Goal: Information Seeking & Learning: Learn about a topic

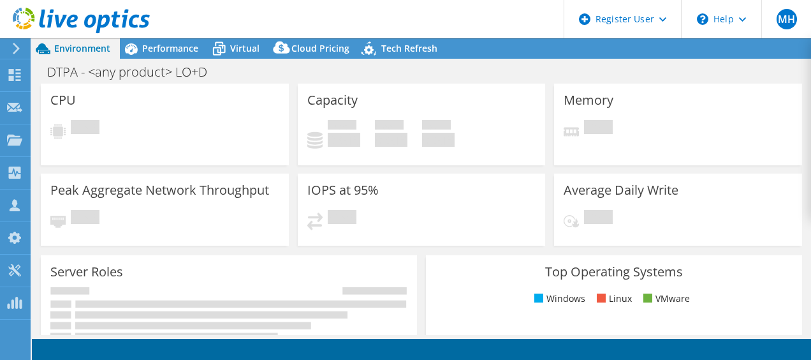
select select "USEast"
select select "USD"
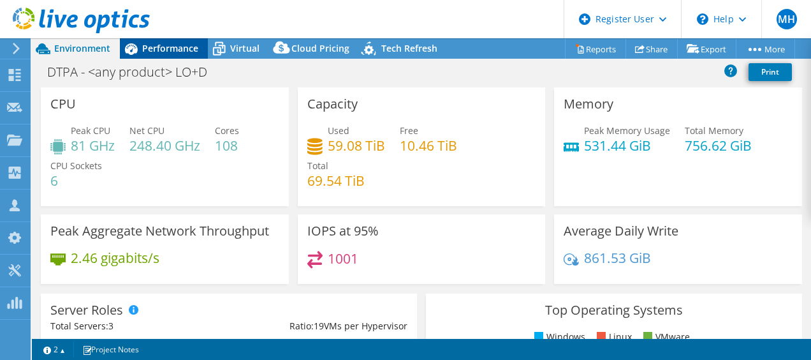
click at [173, 52] on span "Performance" at bounding box center [170, 48] width 56 height 12
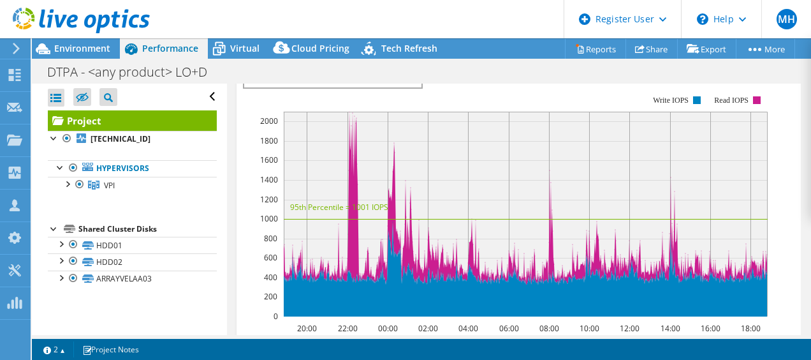
scroll to position [413, 0]
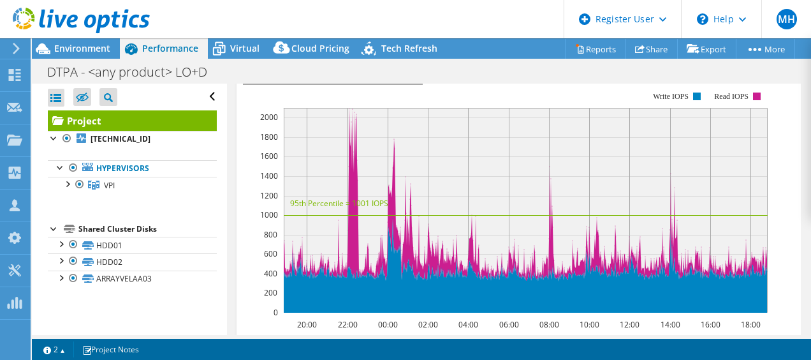
click at [387, 84] on span "IOPS" at bounding box center [333, 75] width 164 height 15
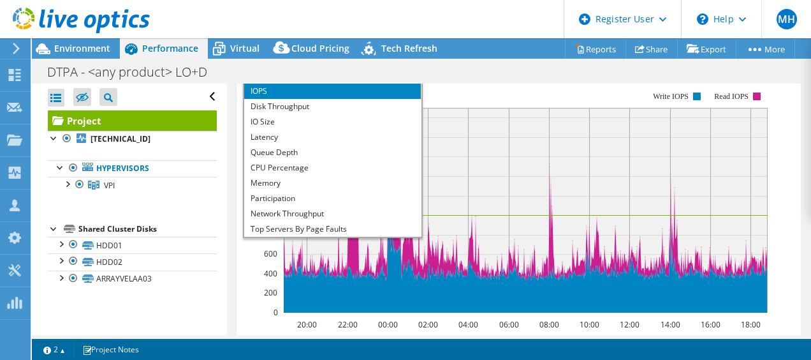
scroll to position [46, 0]
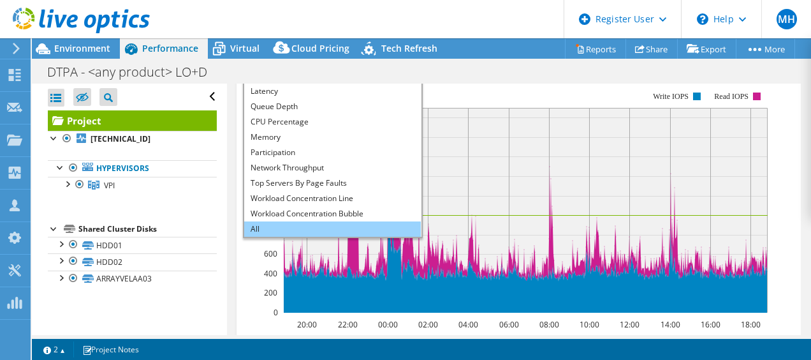
click at [363, 237] on li "All" at bounding box center [332, 228] width 177 height 15
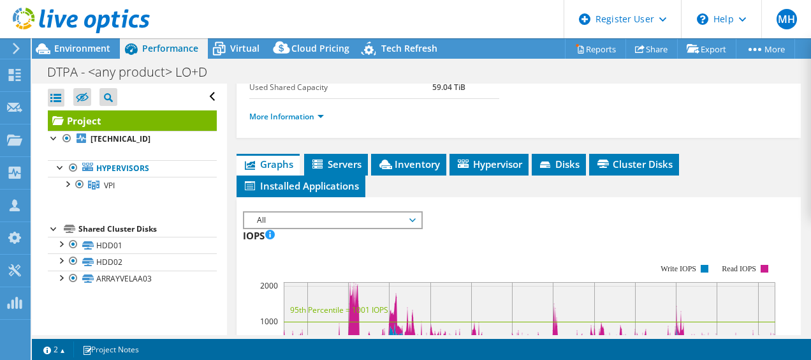
scroll to position [302, 0]
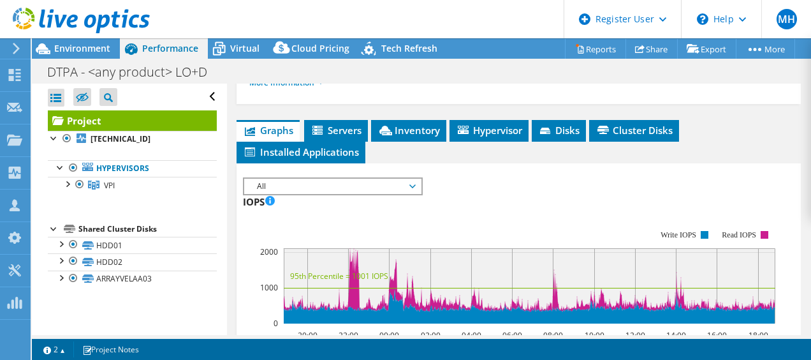
click at [332, 194] on span "All" at bounding box center [333, 186] width 164 height 15
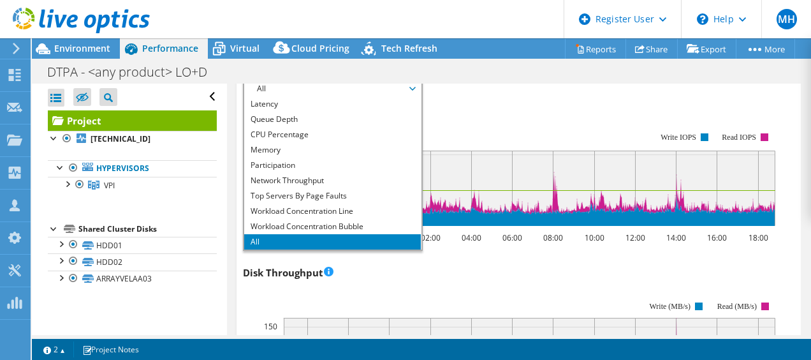
scroll to position [375, 0]
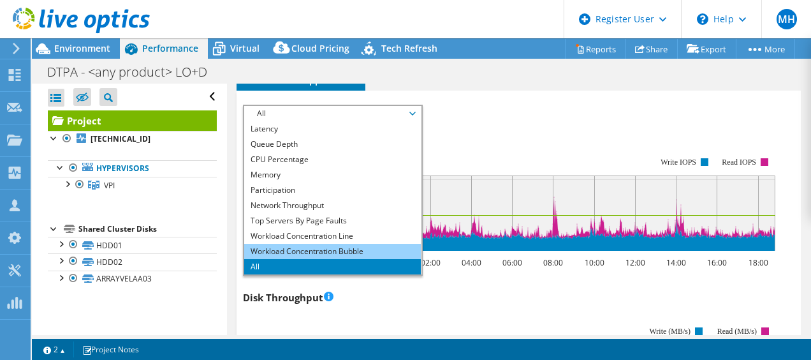
click at [340, 259] on li "Workload Concentration Bubble" at bounding box center [332, 251] width 177 height 15
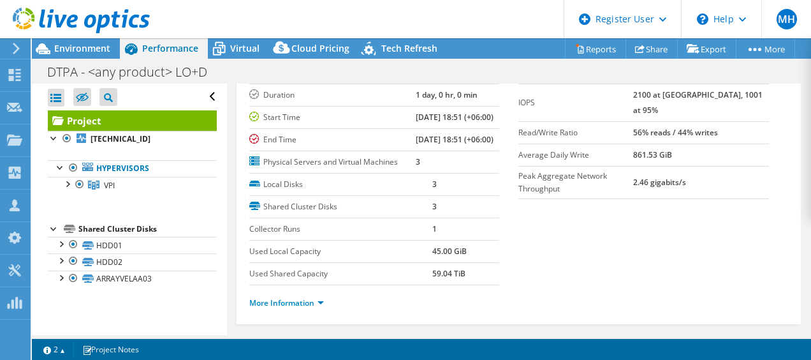
scroll to position [23, 0]
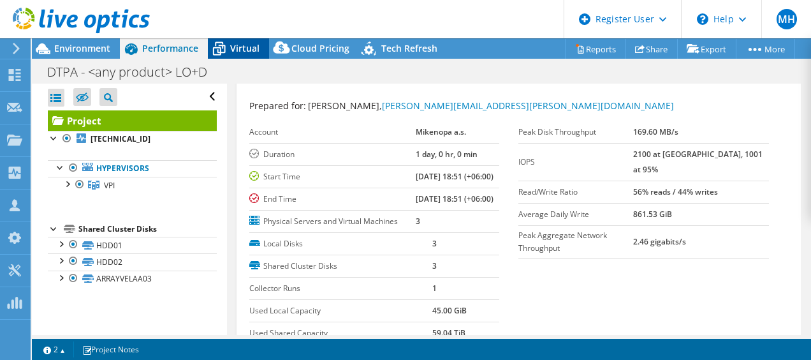
click at [223, 42] on icon at bounding box center [219, 49] width 22 height 22
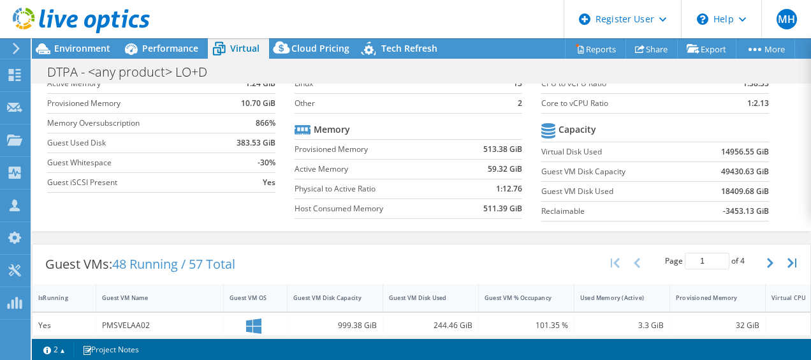
scroll to position [138, 0]
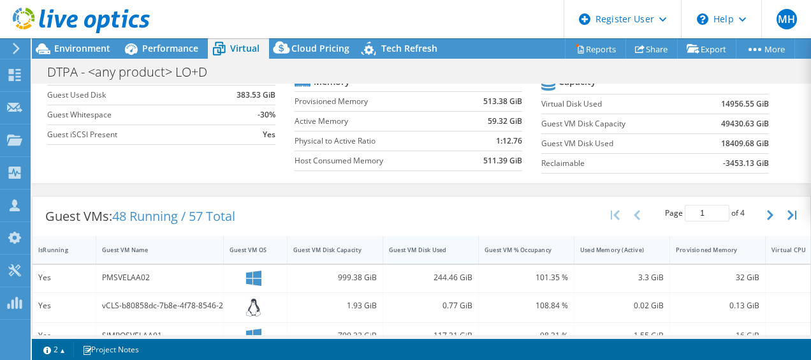
click at [449, 246] on div "Guest VM Disk Used" at bounding box center [423, 250] width 68 height 8
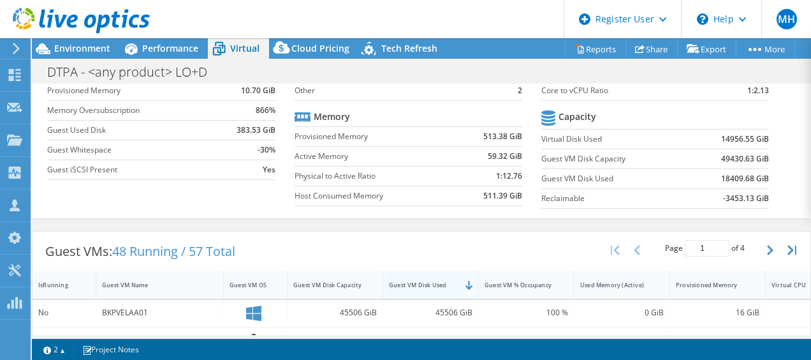
scroll to position [0, 0]
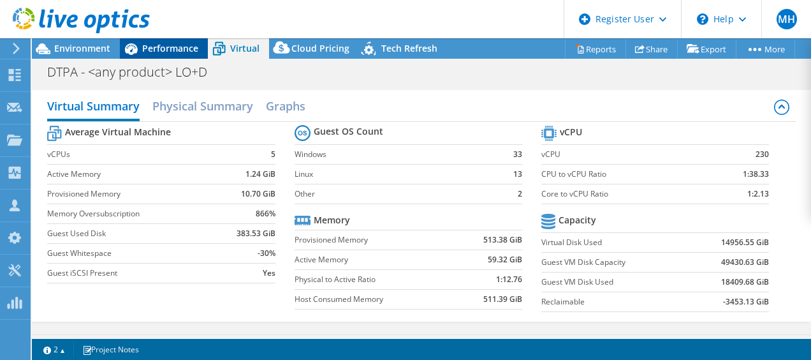
click at [162, 47] on span "Performance" at bounding box center [170, 48] width 56 height 12
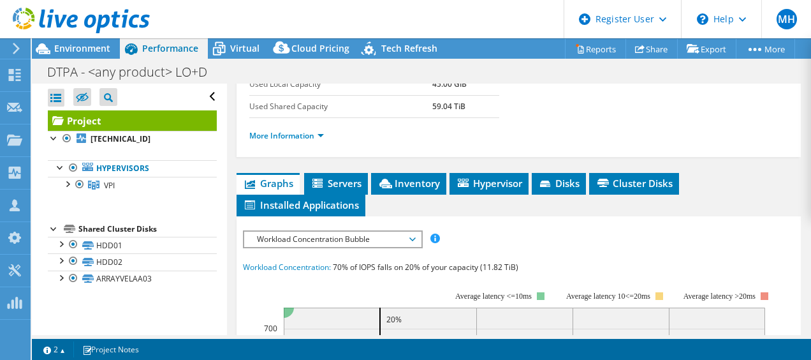
scroll to position [298, 0]
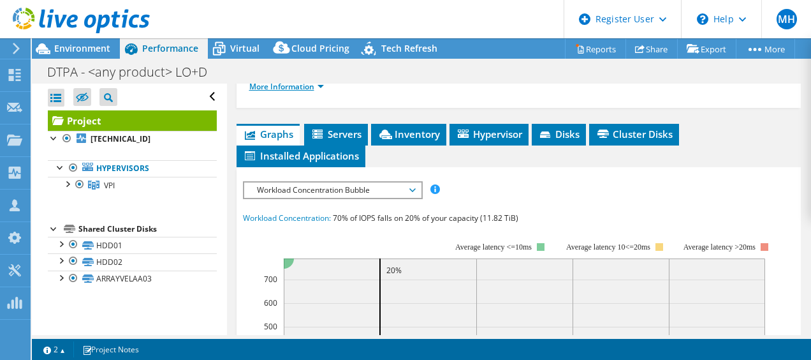
click at [288, 92] on link "More Information" at bounding box center [286, 86] width 75 height 11
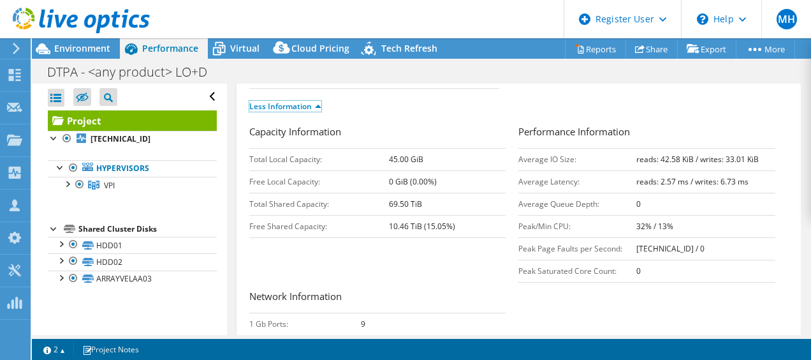
scroll to position [158, 0]
